Goal: Task Accomplishment & Management: Manage account settings

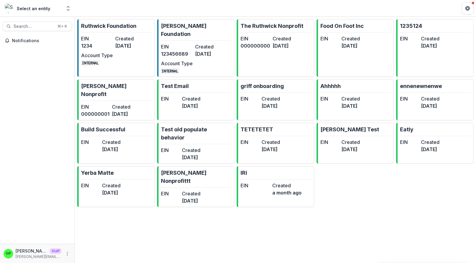
click at [60, 174] on div "Notifications" at bounding box center [37, 140] width 75 height 208
click at [28, 98] on div "Notifications" at bounding box center [37, 140] width 75 height 208
click at [239, 191] on div "[PERSON_NAME] Foundation EIN 1234 Created [DATE] Account Type INTERNAL [PERSON_…" at bounding box center [275, 140] width 401 height 246
click at [217, 51] on div "EIN [US_EMPLOYER_IDENTIFICATION_NUMBER] Created [DATE] Account Type INTERNAL" at bounding box center [194, 58] width 66 height 31
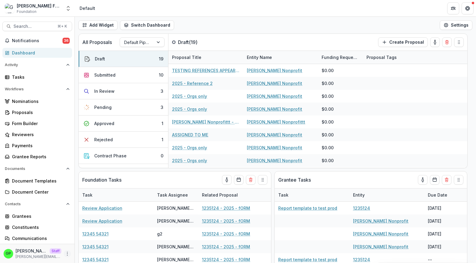
click at [64, 253] on button "More" at bounding box center [67, 253] width 7 height 7
click at [91, 238] on link "User Settings" at bounding box center [102, 241] width 64 height 10
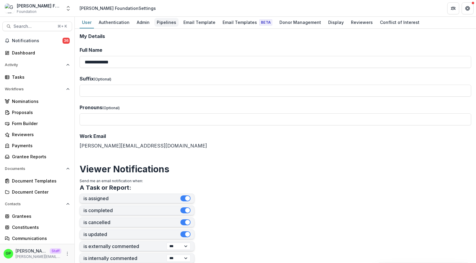
click at [157, 20] on div "Pipelines" at bounding box center [166, 22] width 24 height 9
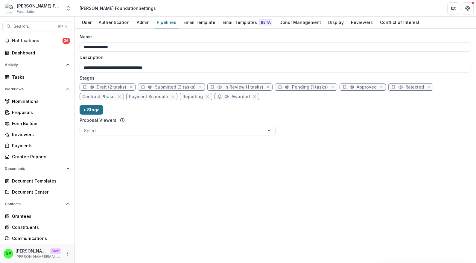
click at [91, 110] on button "+ Stage" at bounding box center [92, 110] width 24 height 10
select select "*****"
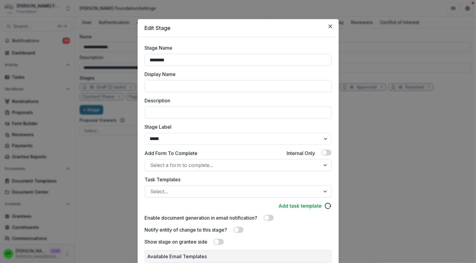
click at [124, 170] on div "Edit Stage Stage Name ******** Display Name Description Stage Label ******* ***…" at bounding box center [238, 131] width 476 height 263
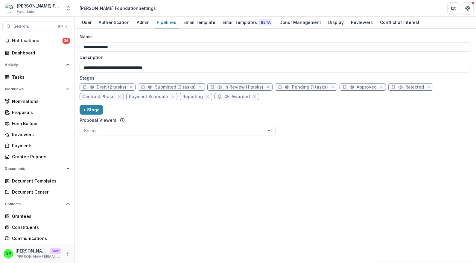
click at [146, 143] on div "**********" at bounding box center [275, 146] width 401 height 234
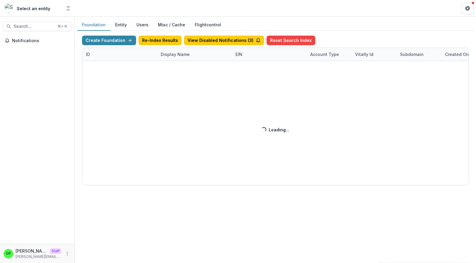
click at [197, 52] on div "Create Foundation Re-Index Results View Disabled Notifications ( 3 ) Reset Sear…" at bounding box center [275, 111] width 387 height 150
click at [179, 56] on div "Display Name" at bounding box center [175, 54] width 36 height 6
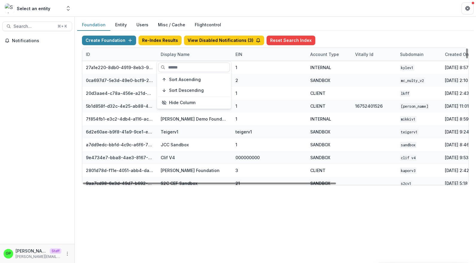
click at [180, 72] on input at bounding box center [194, 68] width 72 height 10
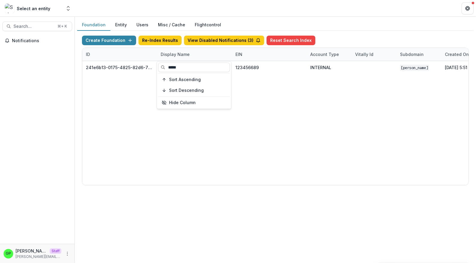
type input "*****"
click at [228, 177] on div "241e6b13-0175-4825-82d6-76a810a79a5a Griffin Foundation 123456689 INTERNAL Grif…" at bounding box center [374, 123] width 584 height 124
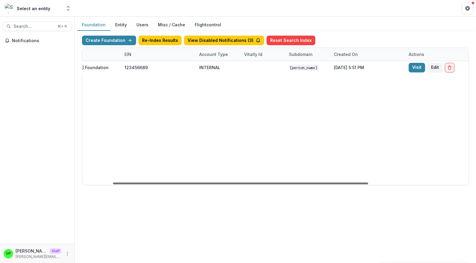
scroll to position [0, 197]
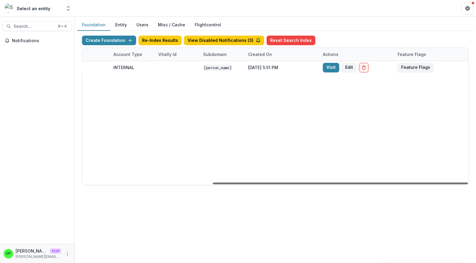
drag, startPoint x: 248, startPoint y: 183, endPoint x: 394, endPoint y: 180, distance: 145.2
click at [394, 183] on div at bounding box center [340, 184] width 255 height 2
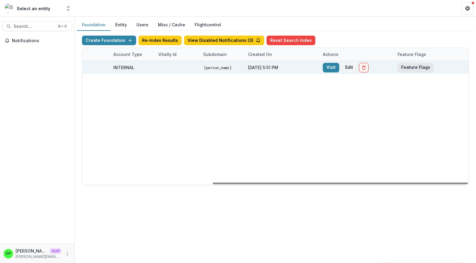
click at [415, 63] on button "Feature Flags" at bounding box center [416, 68] width 36 height 10
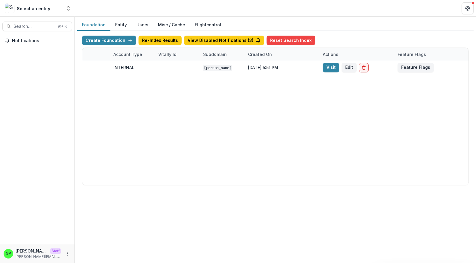
scroll to position [0, 0]
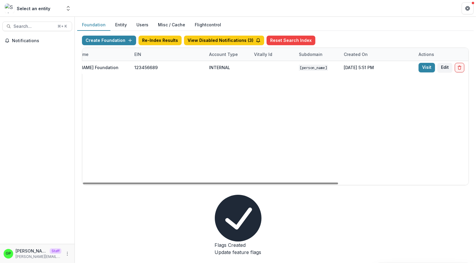
scroll to position [0, 0]
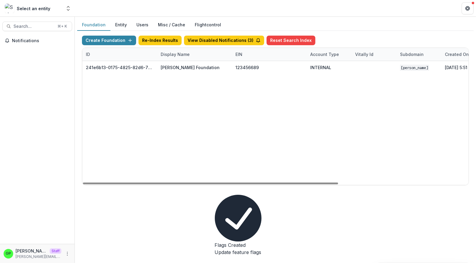
drag, startPoint x: 266, startPoint y: 181, endPoint x: 199, endPoint y: 152, distance: 73.5
click at [83, 183] on div at bounding box center [210, 184] width 255 height 2
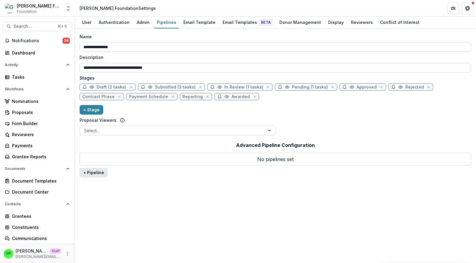
click at [96, 169] on button "+ Pipeline" at bounding box center [94, 173] width 28 height 10
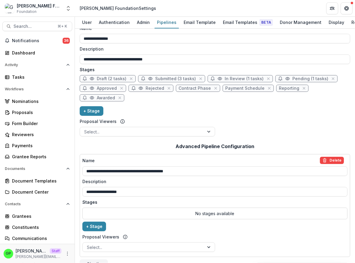
scroll to position [23, 0]
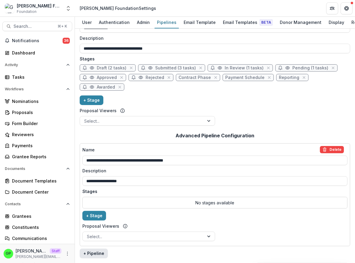
click at [90, 252] on button "+ Pipeline" at bounding box center [94, 254] width 28 height 10
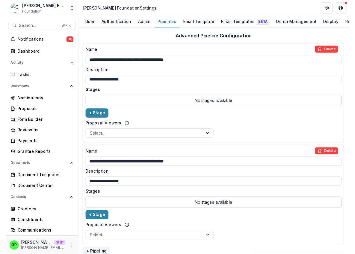
scroll to position [116, 0]
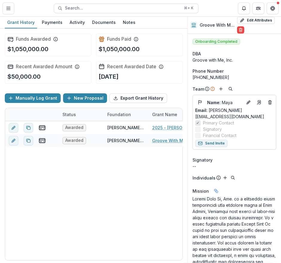
drag, startPoint x: 230, startPoint y: 0, endPoint x: 266, endPoint y: 41, distance: 54.5
click at [239, 29] on icon "Delete" at bounding box center [239, 30] width 5 height 5
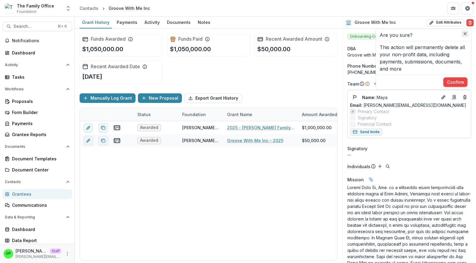
click at [463, 34] on button "Close" at bounding box center [465, 33] width 7 height 7
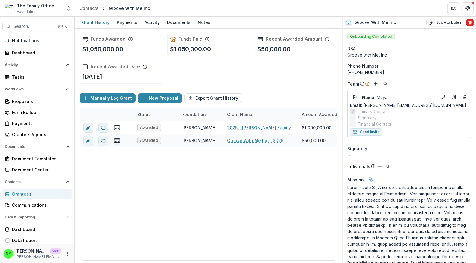
click at [468, 24] on icon "Delete" at bounding box center [470, 22] width 5 height 5
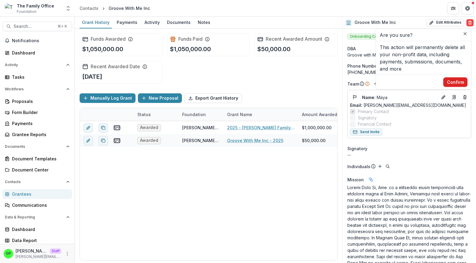
click at [453, 78] on button "Confirm" at bounding box center [456, 83] width 24 height 10
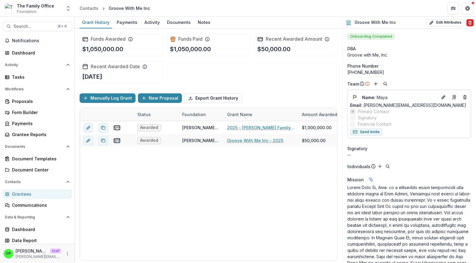
click at [468, 23] on icon "Delete" at bounding box center [470, 22] width 5 height 5
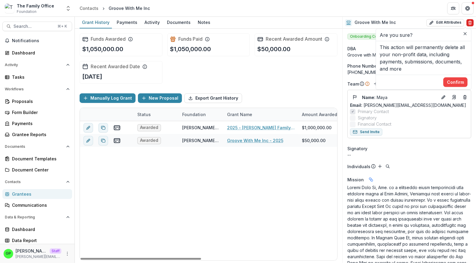
click at [467, 19] on button "Delete" at bounding box center [470, 22] width 7 height 7
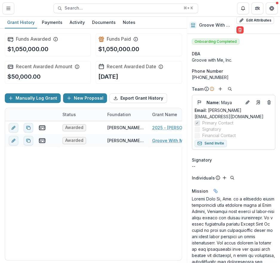
click at [238, 26] on ul "Edit Attributes Are you sure? This action will permanently delete all your non-…" at bounding box center [257, 25] width 41 height 17
click at [238, 27] on button "Delete" at bounding box center [240, 29] width 7 height 7
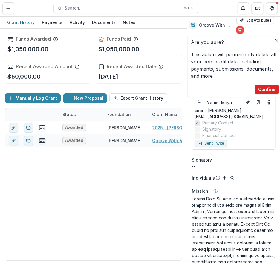
click at [266, 88] on button "Confirm" at bounding box center [267, 90] width 24 height 10
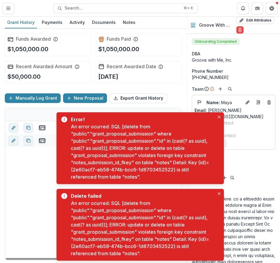
drag, startPoint x: 175, startPoint y: 244, endPoint x: 156, endPoint y: 246, distance: 19.5
click at [122, 247] on div "An error ocurred: SQL [delete from "public"."grant_proposal_submission" where "…" at bounding box center [143, 228] width 144 height 57
click at [85, 246] on div "An error ocurred: SQL [delete from "public"."grant_proposal_submission" where "…" at bounding box center [143, 228] width 144 height 57
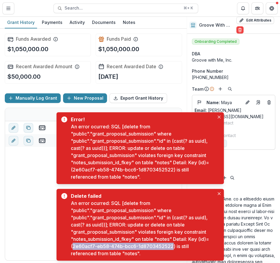
drag, startPoint x: 83, startPoint y: 246, endPoint x: 183, endPoint y: 243, distance: 99.4
click at [183, 243] on div "An error ocurred: SQL [delete from "public"."grant_proposal_submission" where "…" at bounding box center [143, 228] width 144 height 57
copy div "2e60acf7-eb58-474b-bcc6-1d8703452522"
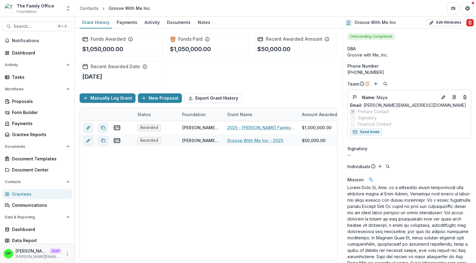
click at [468, 23] on icon "Delete" at bounding box center [470, 22] width 5 height 5
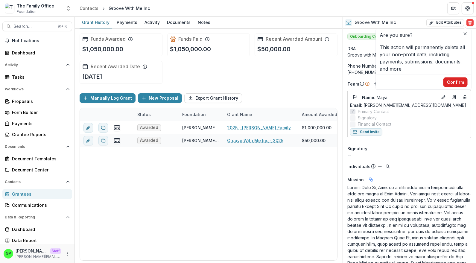
click at [449, 78] on button "Confirm" at bounding box center [456, 83] width 24 height 10
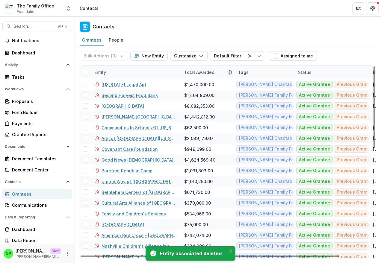
click at [333, 35] on div "Grantees People" at bounding box center [228, 40] width 306 height 12
